Goal: Find contact information: Find contact information

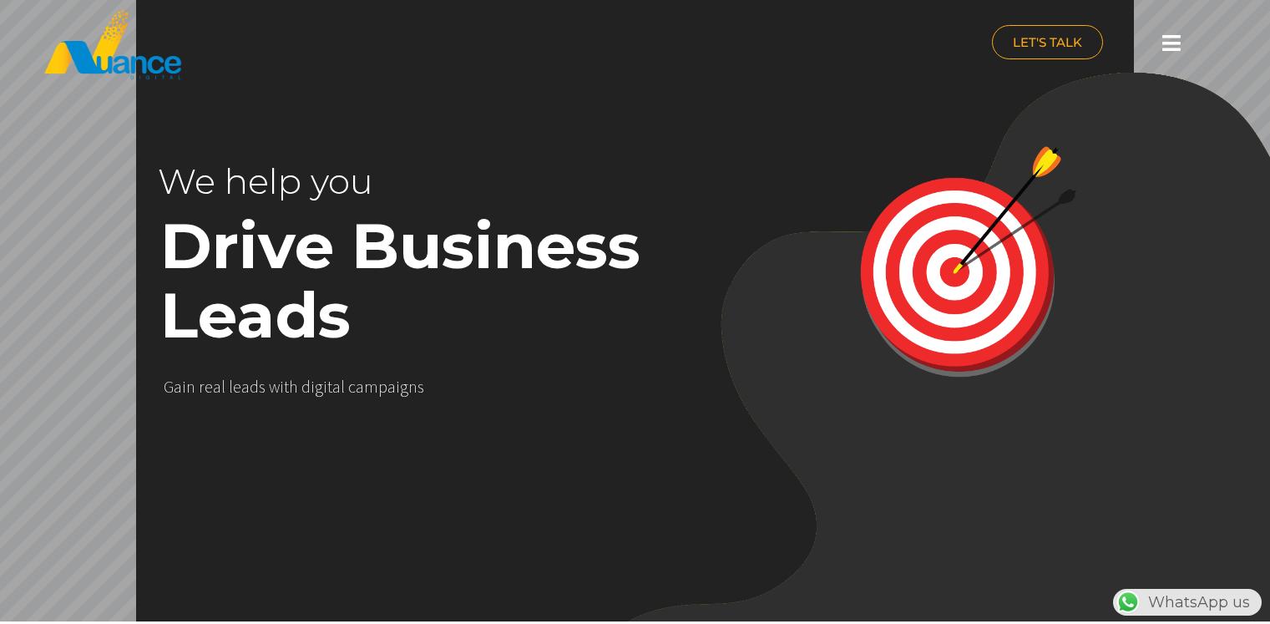
scroll to position [6920, 0]
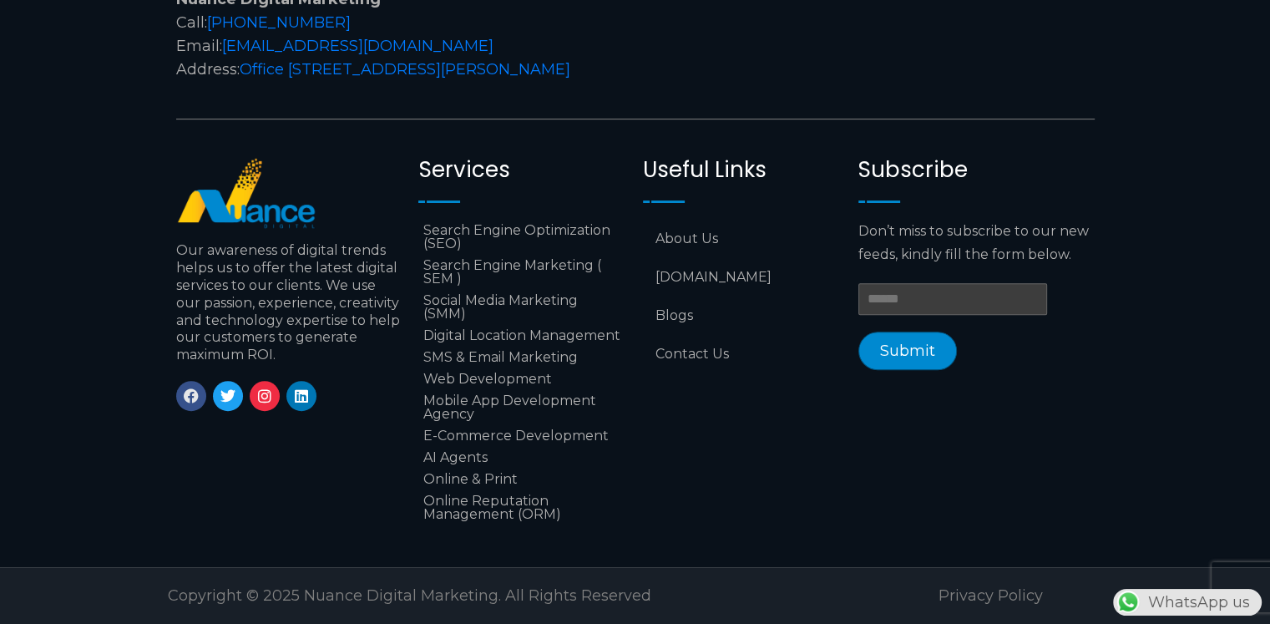
click at [182, 385] on link "Facebook" at bounding box center [191, 396] width 30 height 30
click at [688, 341] on link "Contact Us" at bounding box center [742, 354] width 199 height 38
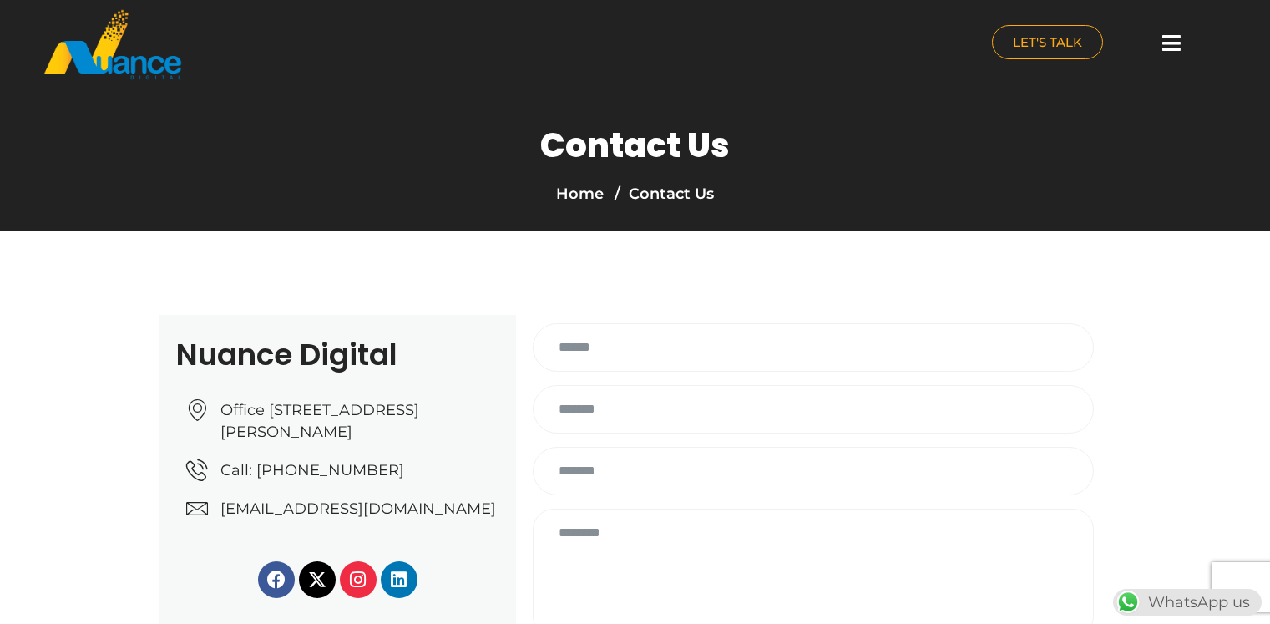
click at [300, 481] on span "Call: [PHONE_NUMBER]" at bounding box center [310, 470] width 188 height 22
